Goal: Information Seeking & Learning: Learn about a topic

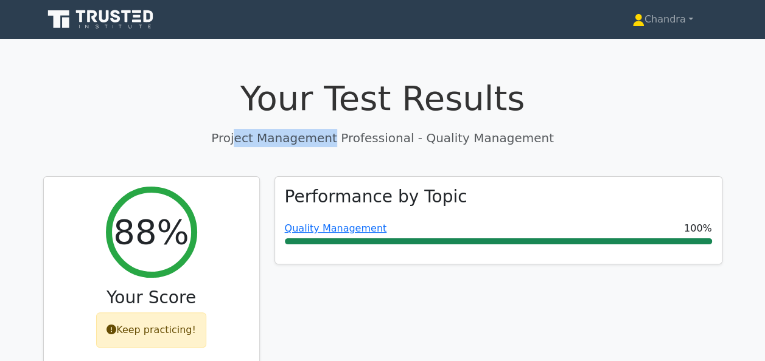
drag, startPoint x: 346, startPoint y: 141, endPoint x: 260, endPoint y: 138, distance: 85.2
click at [260, 138] on p "Project Management Professional - Quality Management" at bounding box center [382, 138] width 679 height 18
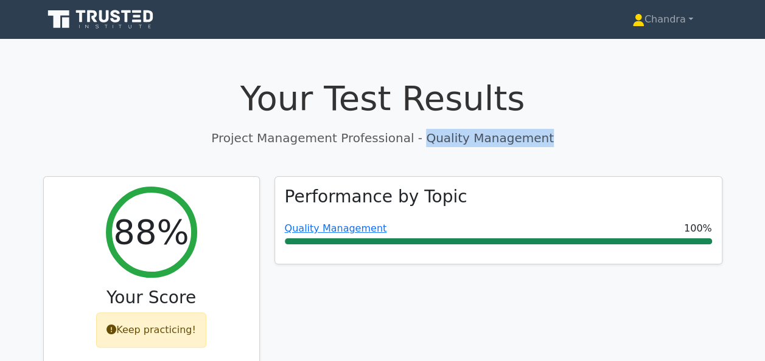
drag, startPoint x: 538, startPoint y: 136, endPoint x: 421, endPoint y: 136, distance: 116.8
click at [421, 136] on p "Project Management Professional - Quality Management" at bounding box center [382, 138] width 679 height 18
copy p "Quality Management"
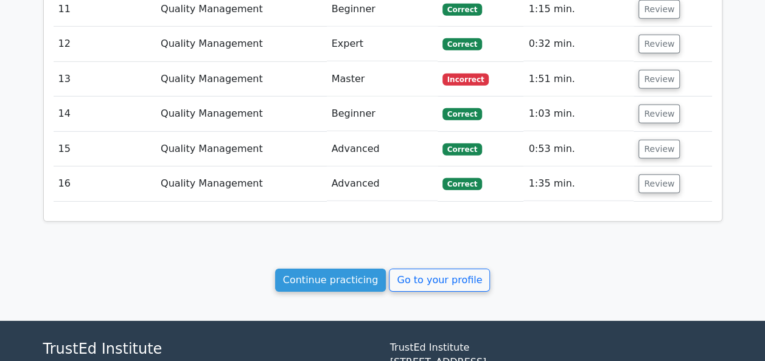
scroll to position [1825, 0]
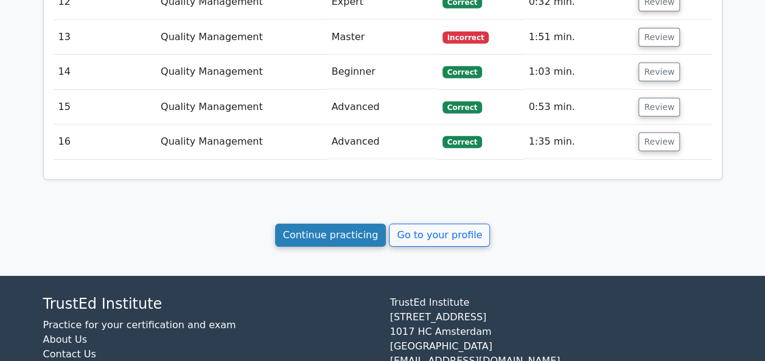
click at [336, 224] on link "Continue practicing" at bounding box center [330, 235] width 111 height 23
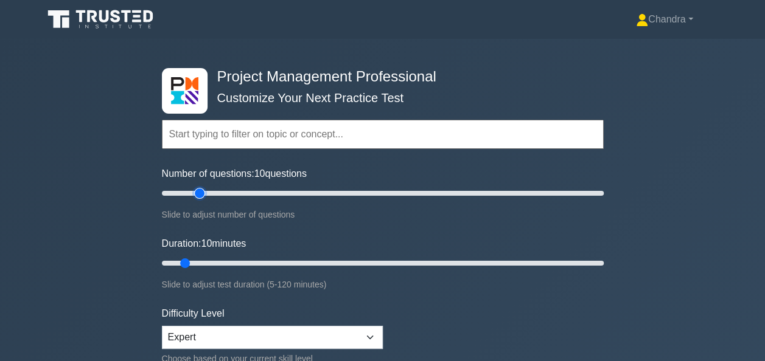
type input "20"
click at [195, 190] on input "Number of questions: 10 questions" at bounding box center [383, 193] width 442 height 15
click at [299, 263] on input "Duration: 10 minutes" at bounding box center [383, 263] width 442 height 15
type input "110"
click at [560, 262] on input "Duration: 40 minutes" at bounding box center [383, 263] width 442 height 15
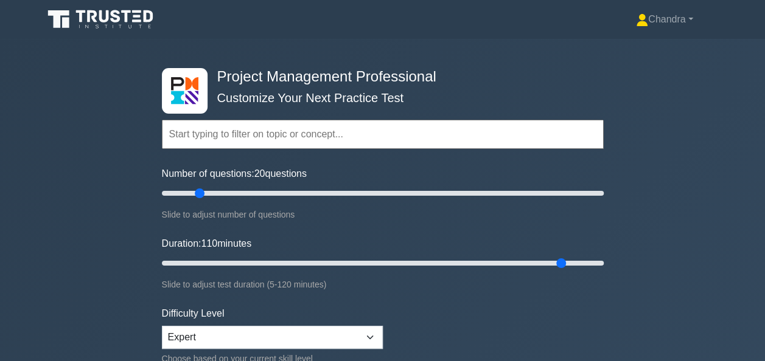
paste input "Quality Management"
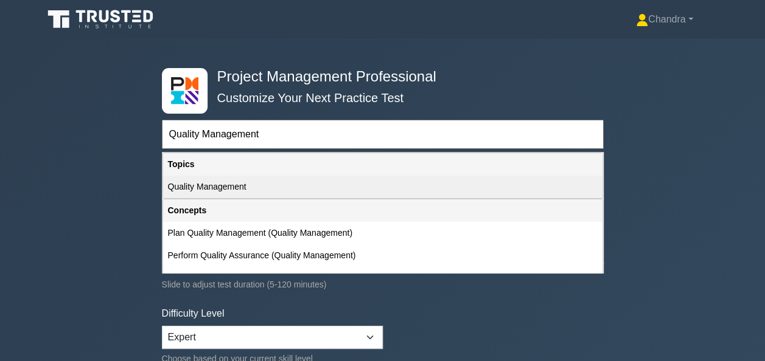
type input "Quality Management"
click at [274, 186] on div "Quality Management" at bounding box center [382, 187] width 439 height 23
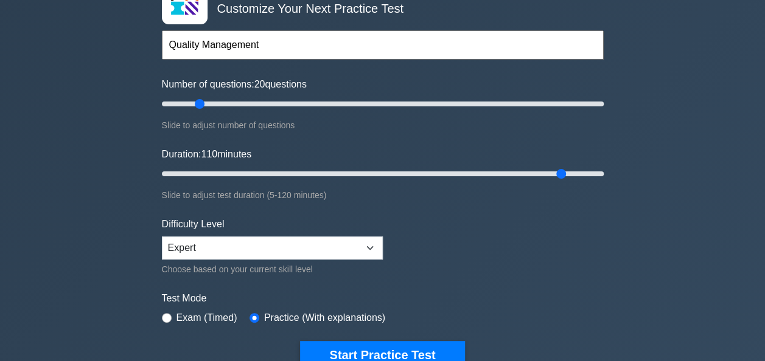
scroll to position [243, 0]
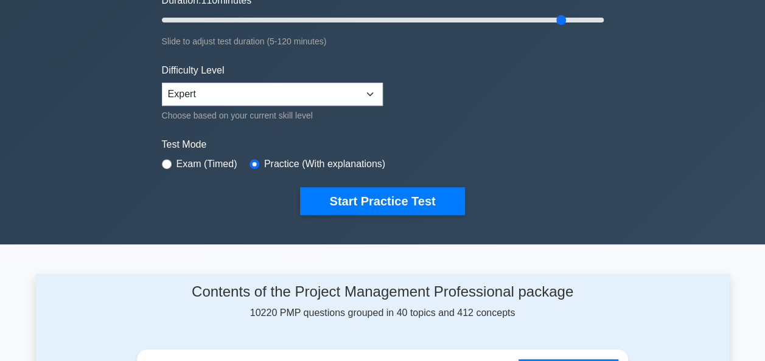
click at [205, 165] on label "Exam (Timed)" at bounding box center [206, 164] width 61 height 15
click at [203, 161] on label "Exam (Timed)" at bounding box center [206, 164] width 61 height 15
click at [170, 161] on input "radio" at bounding box center [167, 164] width 10 height 10
radio input "true"
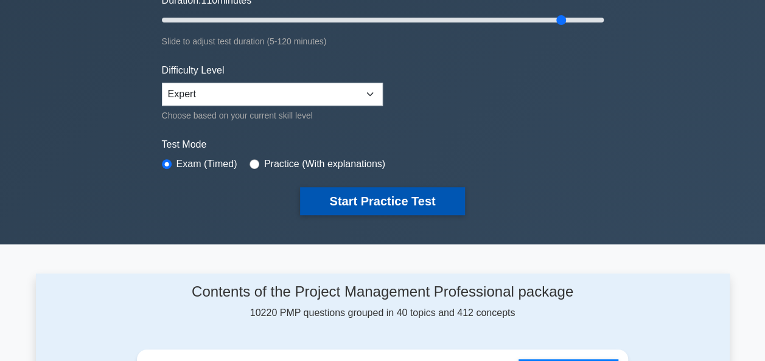
click at [350, 198] on button "Start Practice Test" at bounding box center [382, 201] width 164 height 28
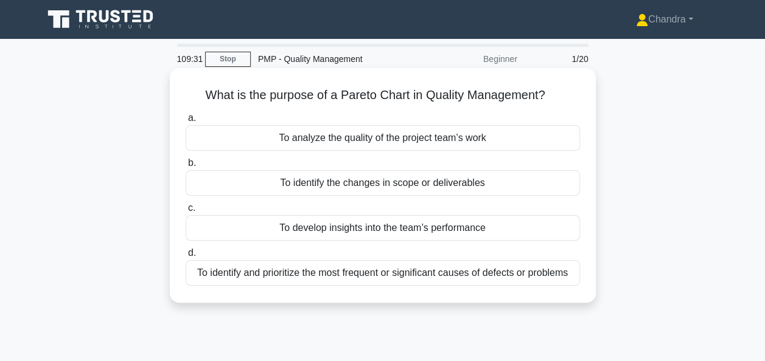
click at [417, 276] on div "To identify and prioritize the most frequent or significant causes of defects o…" at bounding box center [383, 273] width 394 height 26
click at [186, 257] on input "d. To identify and prioritize the most frequent or significant causes of defect…" at bounding box center [186, 253] width 0 height 8
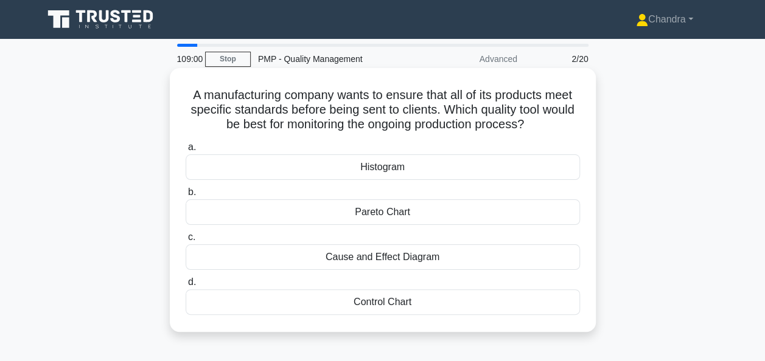
click at [427, 305] on div "Control Chart" at bounding box center [383, 303] width 394 height 26
click at [186, 287] on input "d. Control Chart" at bounding box center [186, 283] width 0 height 8
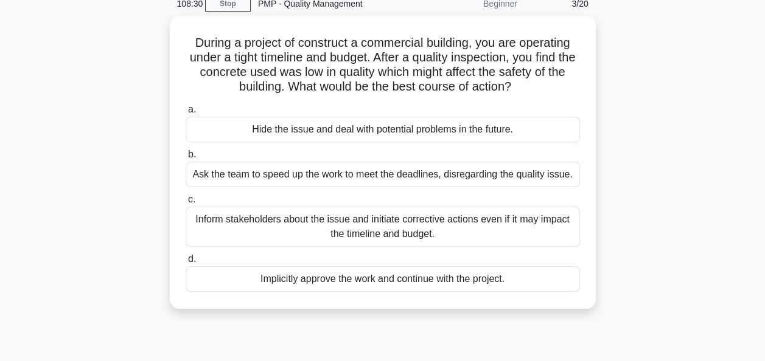
scroll to position [122, 0]
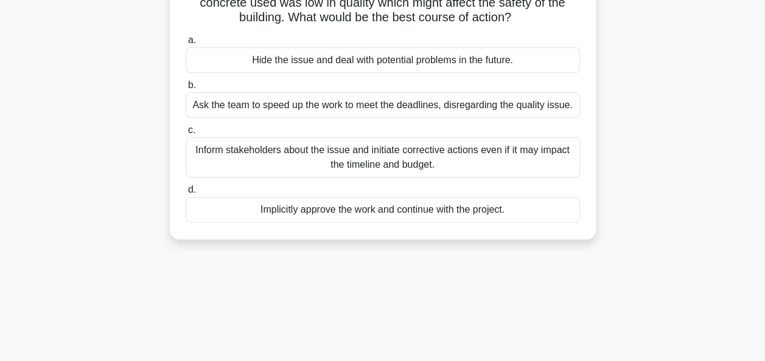
click at [446, 169] on div "Inform stakeholders about the issue and initiate corrective actions even if it …" at bounding box center [383, 157] width 394 height 40
click at [186, 134] on input "c. Inform stakeholders about the issue and initiate corrective actions even if …" at bounding box center [186, 131] width 0 height 8
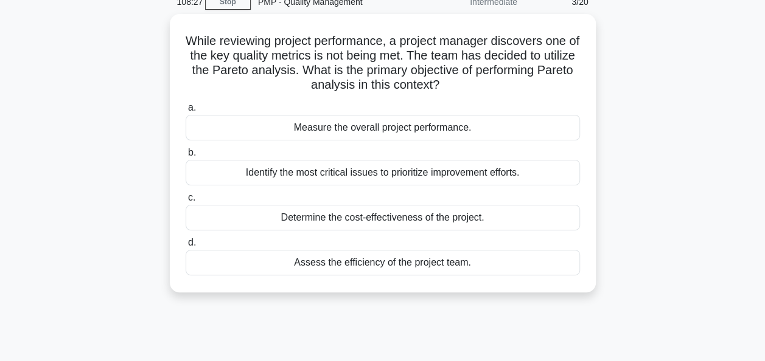
scroll to position [0, 0]
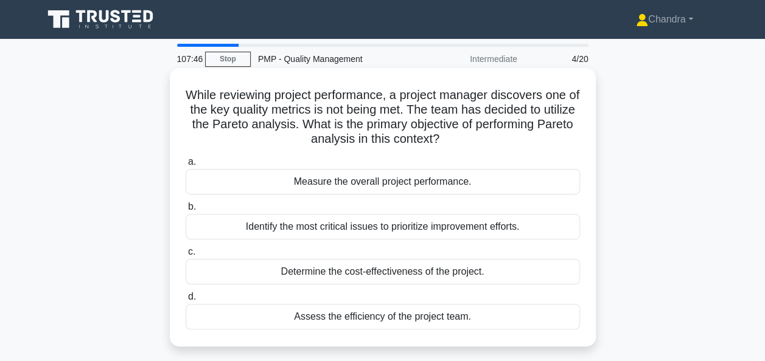
click at [512, 226] on div "Identify the most critical issues to prioritize improvement efforts." at bounding box center [383, 227] width 394 height 26
click at [186, 211] on input "b. Identify the most critical issues to prioritize improvement efforts." at bounding box center [186, 207] width 0 height 8
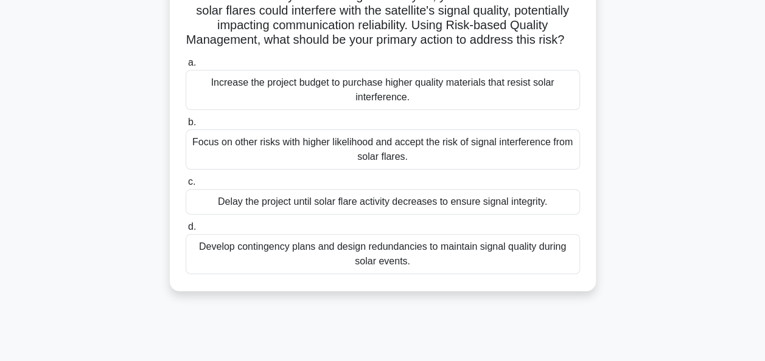
scroll to position [122, 0]
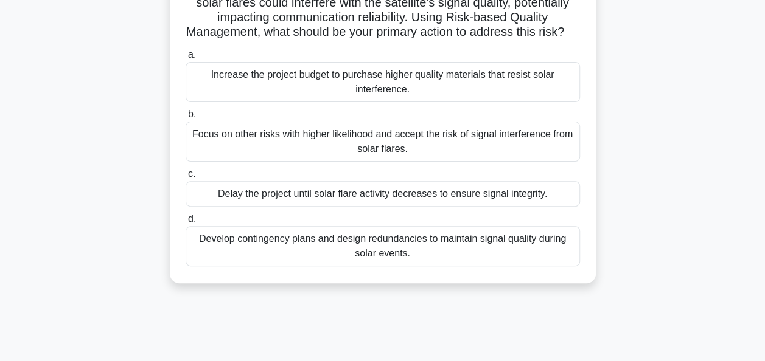
click at [293, 263] on div "Develop contingency plans and design redundancies to maintain signal quality du…" at bounding box center [383, 246] width 394 height 40
click at [186, 223] on input "d. Develop contingency plans and design redundancies to maintain signal quality…" at bounding box center [186, 219] width 0 height 8
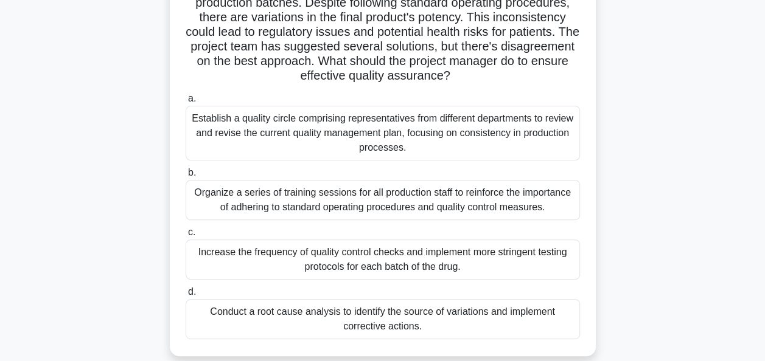
click at [475, 315] on div "Conduct a root cause analysis to identify the source of variations and implemen…" at bounding box center [383, 319] width 394 height 40
click at [186, 296] on input "d. Conduct a root cause analysis to identify the source of variations and imple…" at bounding box center [186, 292] width 0 height 8
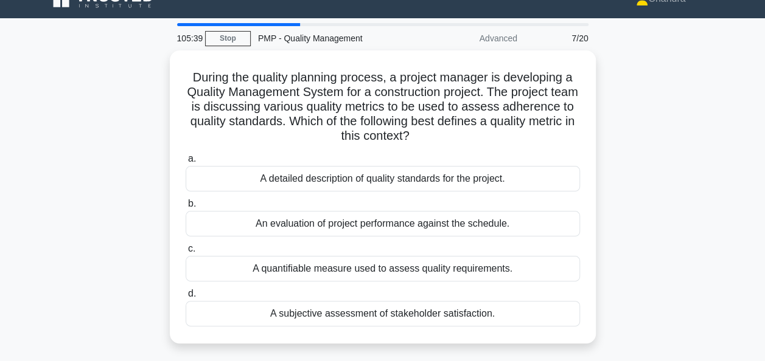
scroll to position [0, 0]
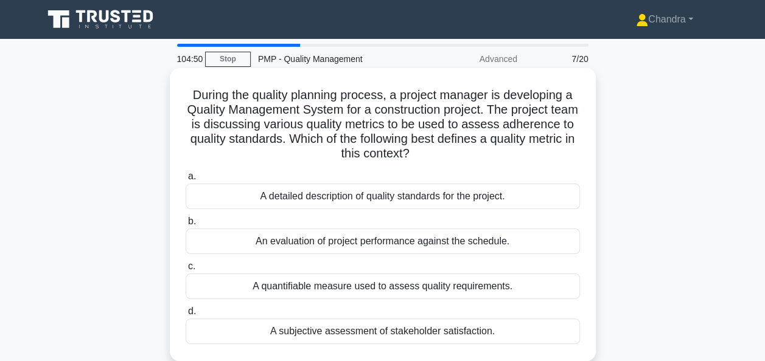
click at [426, 204] on div "A detailed description of quality standards for the project." at bounding box center [383, 197] width 394 height 26
click at [186, 181] on input "a. A detailed description of quality standards for the project." at bounding box center [186, 177] width 0 height 8
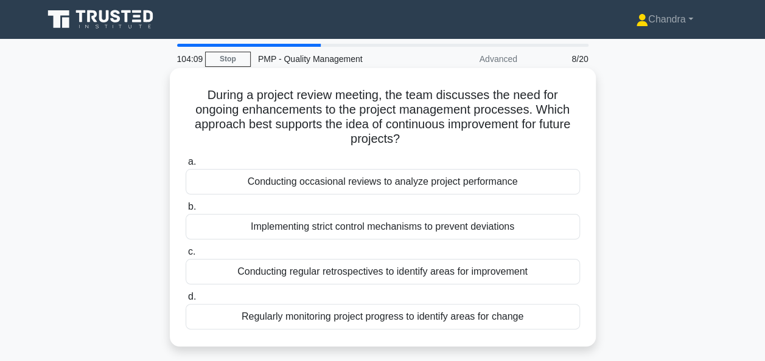
click at [471, 274] on div "Conducting regular retrospectives to identify areas for improvement" at bounding box center [383, 272] width 394 height 26
click at [186, 256] on input "c. Conducting regular retrospectives to identify areas for improvement" at bounding box center [186, 252] width 0 height 8
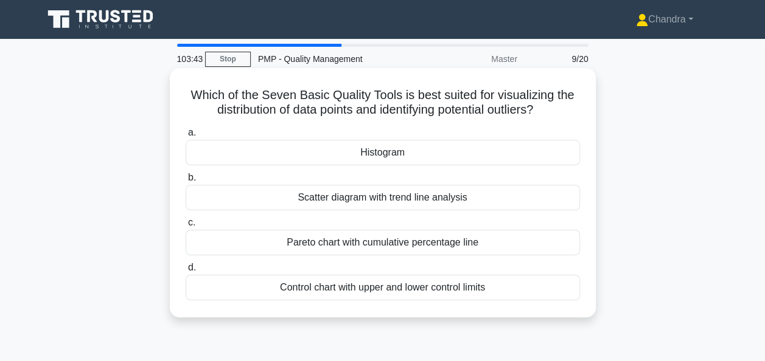
click at [443, 195] on div "Scatter diagram with trend line analysis" at bounding box center [383, 198] width 394 height 26
click at [186, 182] on input "b. Scatter diagram with trend line analysis" at bounding box center [186, 178] width 0 height 8
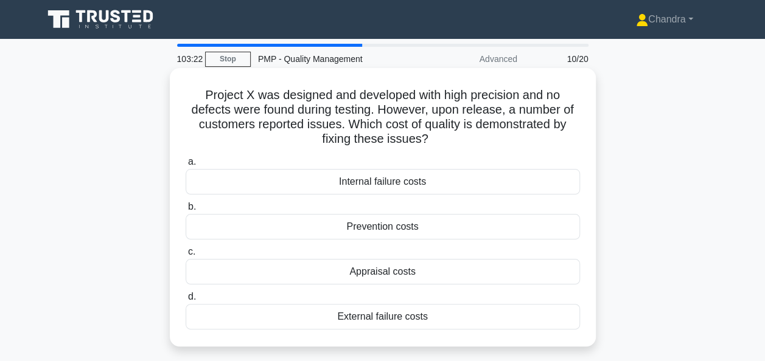
click at [443, 314] on div "External failure costs" at bounding box center [383, 317] width 394 height 26
click at [186, 301] on input "d. External failure costs" at bounding box center [186, 297] width 0 height 8
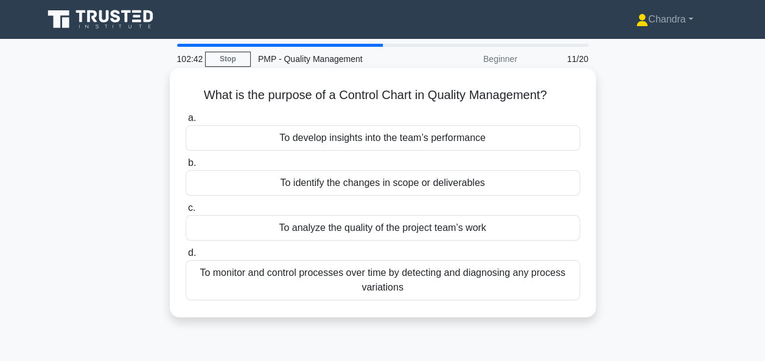
click at [375, 287] on div "To monitor and control processes over time by detecting and diagnosing any proc…" at bounding box center [383, 280] width 394 height 40
click at [186, 257] on input "d. To monitor and control processes over time by detecting and diagnosing any p…" at bounding box center [186, 253] width 0 height 8
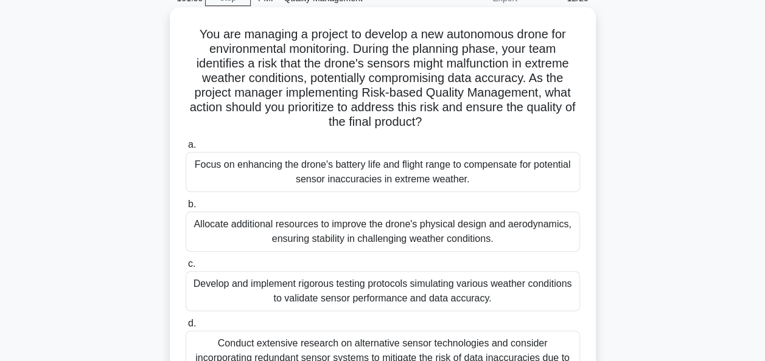
scroll to position [122, 0]
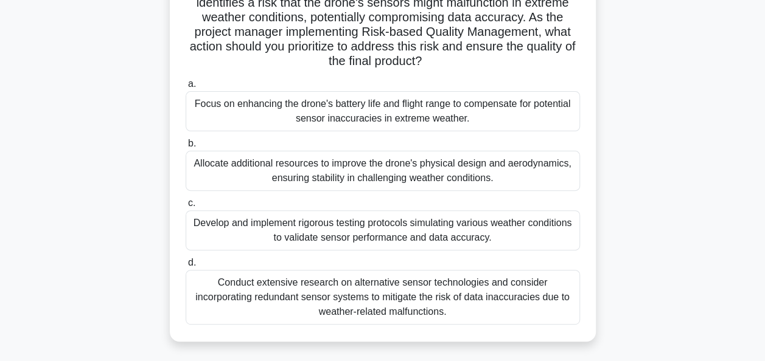
click at [408, 231] on div "Develop and implement rigorous testing protocols simulating various weather con…" at bounding box center [383, 230] width 394 height 40
click at [186, 207] on input "c. Develop and implement rigorous testing protocols simulating various weather …" at bounding box center [186, 204] width 0 height 8
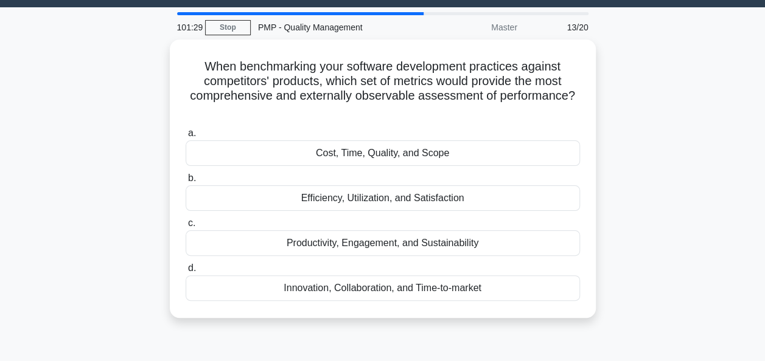
scroll to position [0, 0]
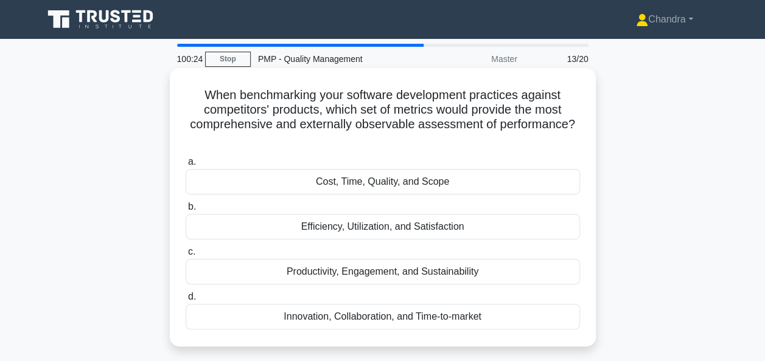
click at [446, 316] on div "Innovation, Collaboration, and Time-to-market" at bounding box center [383, 317] width 394 height 26
click at [186, 301] on input "d. Innovation, Collaboration, and Time-to-market" at bounding box center [186, 297] width 0 height 8
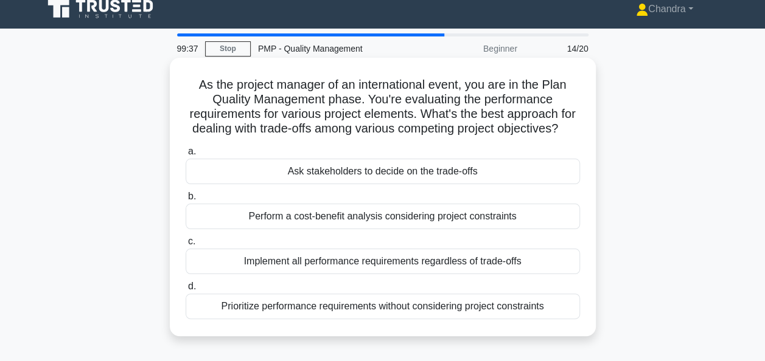
scroll to position [61, 0]
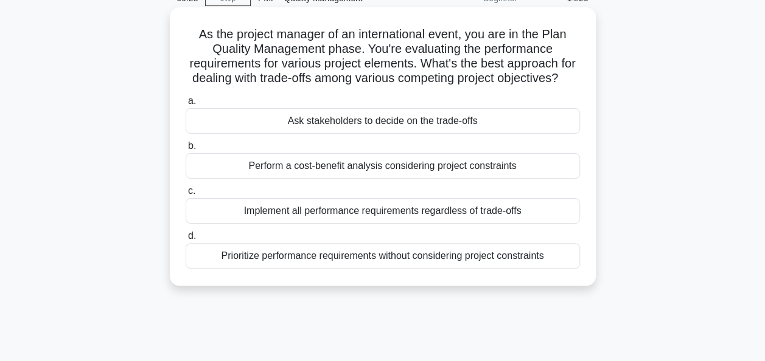
click at [429, 179] on div "Perform a cost-benefit analysis considering project constraints" at bounding box center [383, 166] width 394 height 26
click at [186, 150] on input "b. Perform a cost-benefit analysis considering project constraints" at bounding box center [186, 146] width 0 height 8
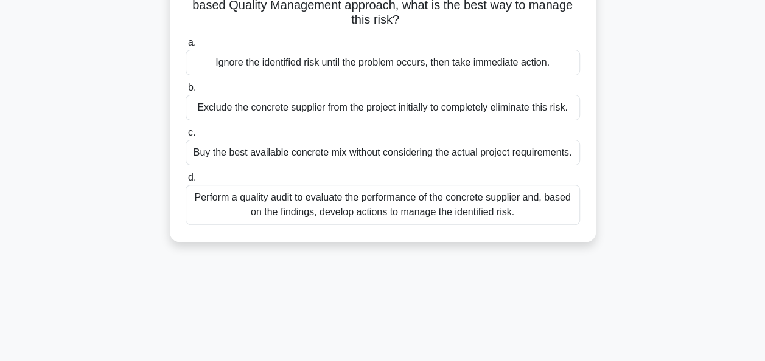
scroll to position [122, 0]
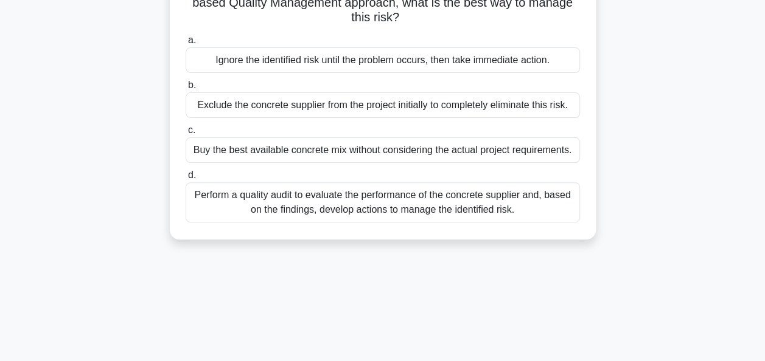
click at [397, 215] on div "Perform a quality audit to evaluate the performance of the concrete supplier an…" at bounding box center [383, 202] width 394 height 40
click at [186, 179] on input "d. Perform a quality audit to evaluate the performance of the concrete supplier…" at bounding box center [186, 176] width 0 height 8
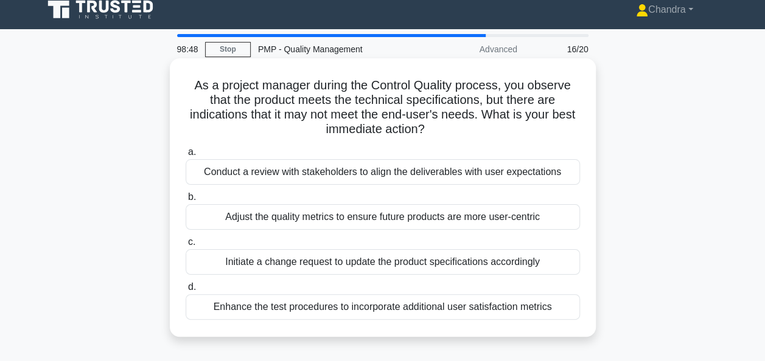
scroll to position [0, 0]
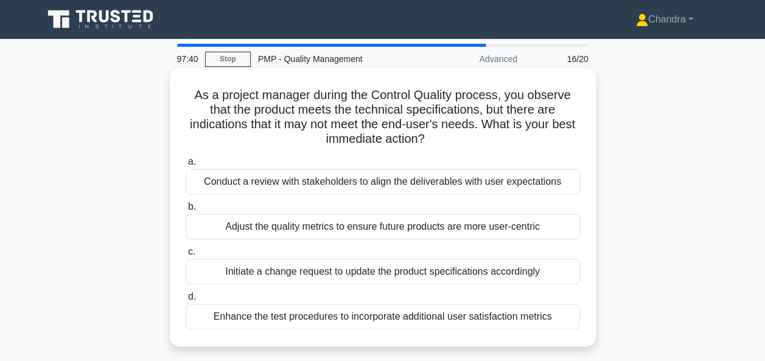
click at [427, 186] on div "Conduct a review with stakeholders to align the deliverables with user expectat…" at bounding box center [383, 182] width 394 height 26
click at [186, 166] on input "a. Conduct a review with stakeholders to align the deliverables with user expec…" at bounding box center [186, 162] width 0 height 8
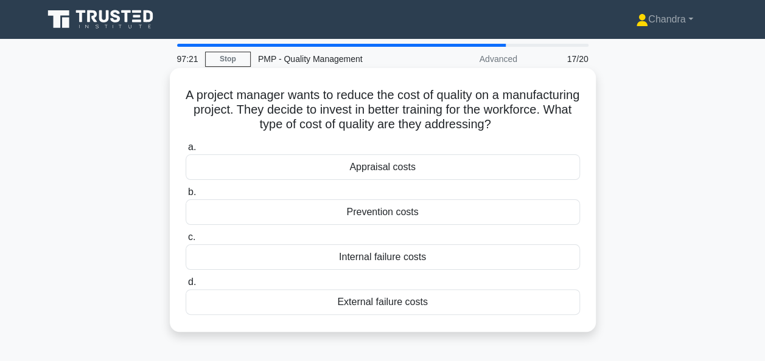
click at [422, 220] on div "Prevention costs" at bounding box center [383, 213] width 394 height 26
click at [186, 196] on input "b. Prevention costs" at bounding box center [186, 193] width 0 height 8
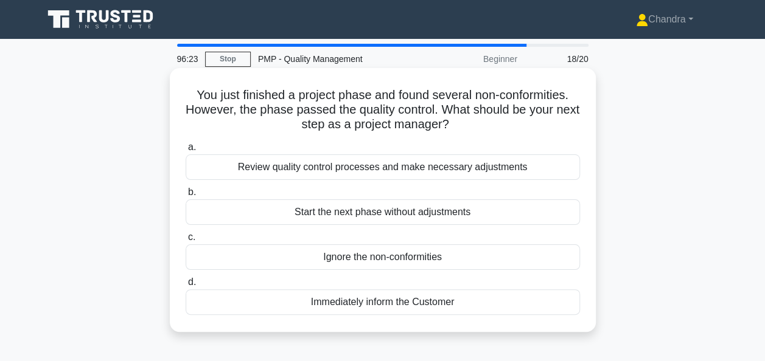
click at [416, 308] on div "Immediately inform the Customer" at bounding box center [383, 303] width 394 height 26
click at [186, 287] on input "d. Immediately inform the Customer" at bounding box center [186, 283] width 0 height 8
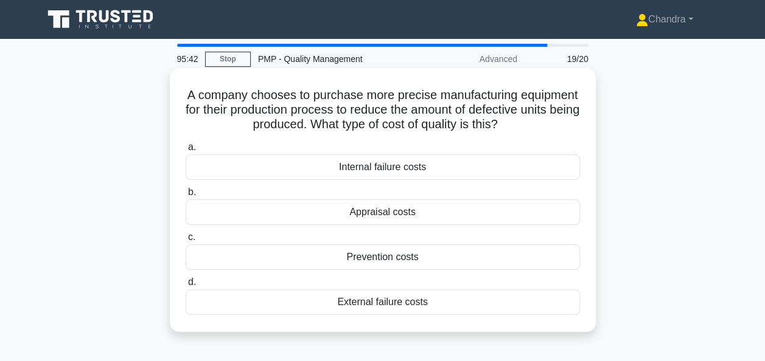
click at [426, 260] on div "Prevention costs" at bounding box center [383, 258] width 394 height 26
click at [186, 241] on input "c. Prevention costs" at bounding box center [186, 238] width 0 height 8
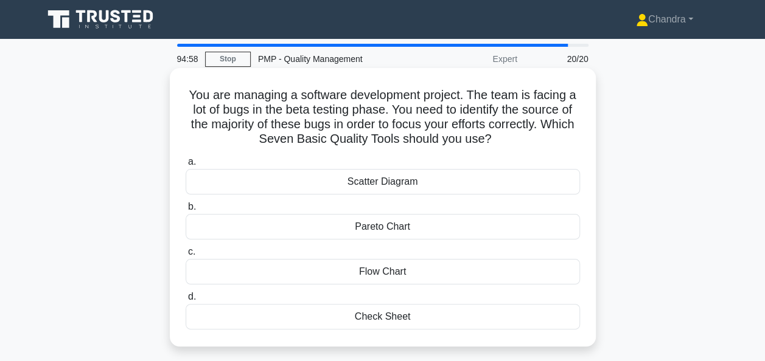
click at [462, 229] on div "Pareto Chart" at bounding box center [383, 227] width 394 height 26
click at [186, 211] on input "b. Pareto Chart" at bounding box center [186, 207] width 0 height 8
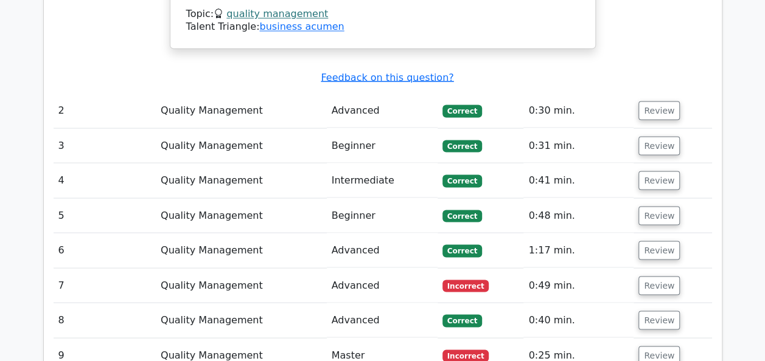
scroll to position [1095, 0]
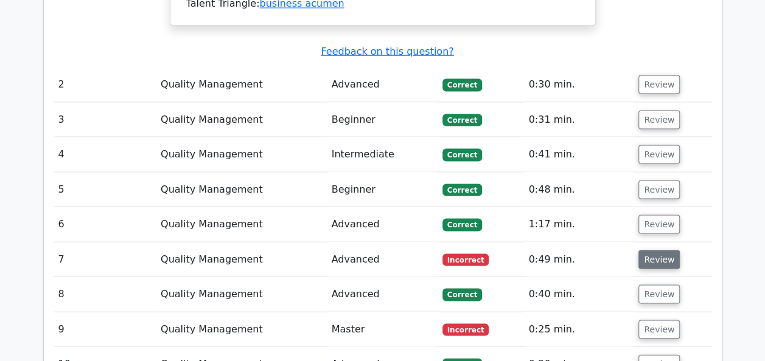
click at [657, 250] on button "Review" at bounding box center [658, 259] width 41 height 19
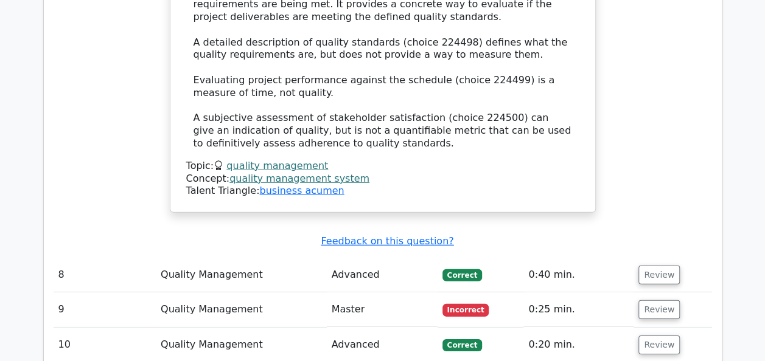
scroll to position [1764, 0]
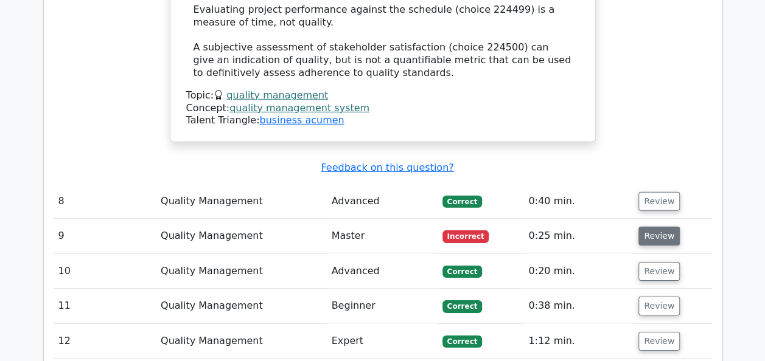
click at [648, 227] on button "Review" at bounding box center [658, 236] width 41 height 19
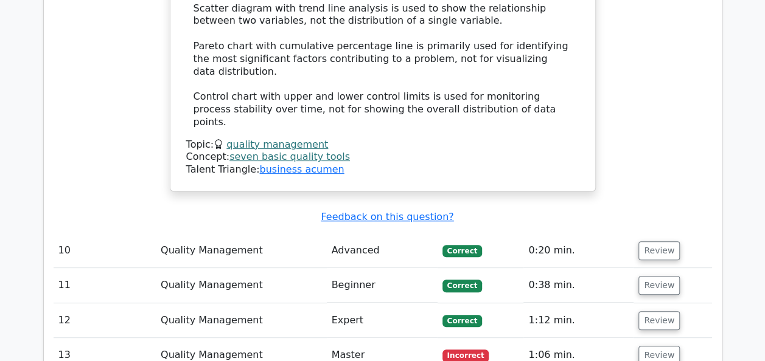
scroll to position [2494, 0]
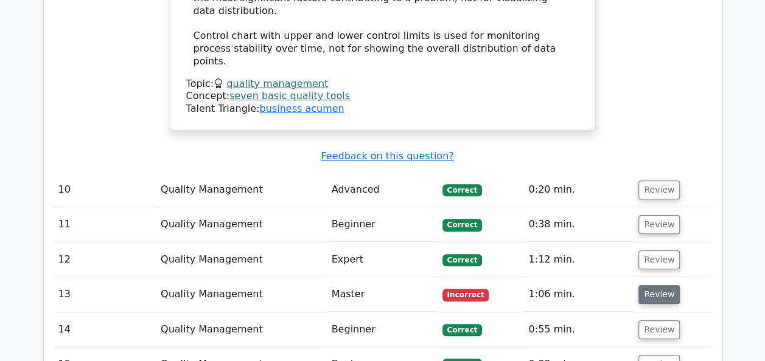
click at [647, 285] on button "Review" at bounding box center [658, 294] width 41 height 19
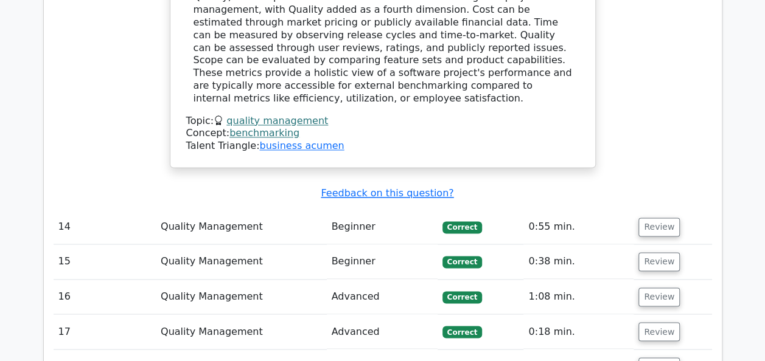
scroll to position [3163, 0]
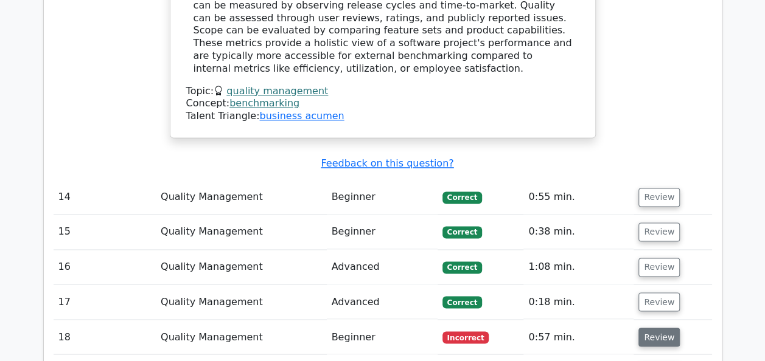
click at [648, 328] on button "Review" at bounding box center [658, 337] width 41 height 19
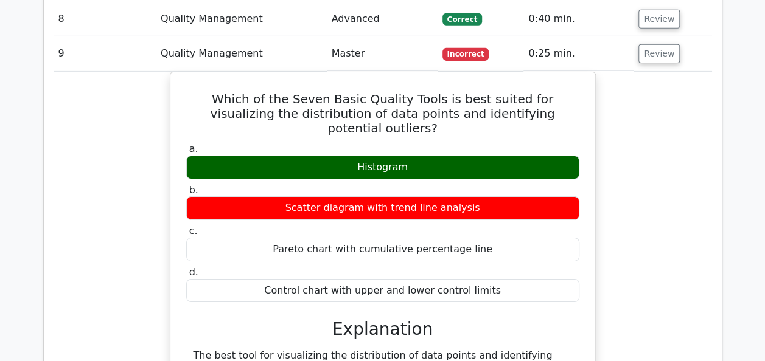
scroll to position [1886, 0]
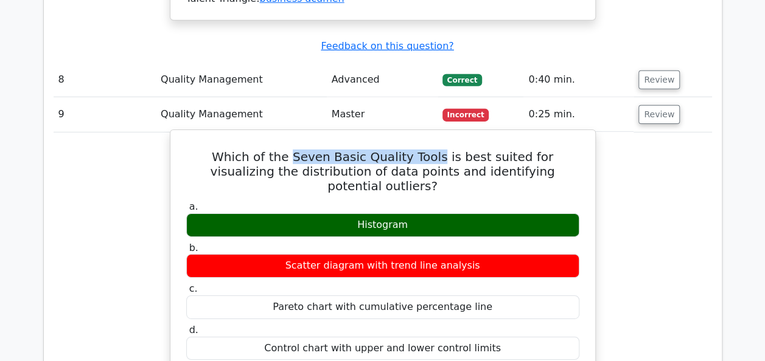
drag, startPoint x: 260, startPoint y: 123, endPoint x: 398, endPoint y: 123, distance: 138.1
click at [398, 150] on h5 "Which of the Seven Basic Quality Tools is best suited for visualizing the distr…" at bounding box center [382, 172] width 395 height 44
copy h5 "Seven Basic Quality Tools"
